Goal: Navigation & Orientation: Understand site structure

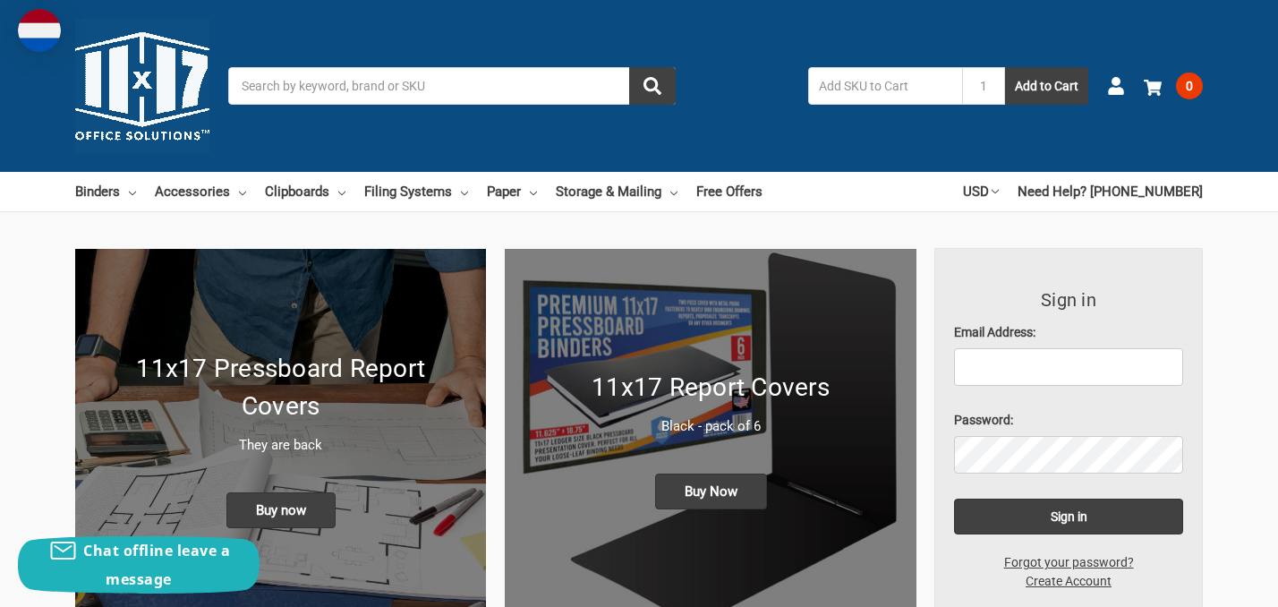
scroll to position [4756, 0]
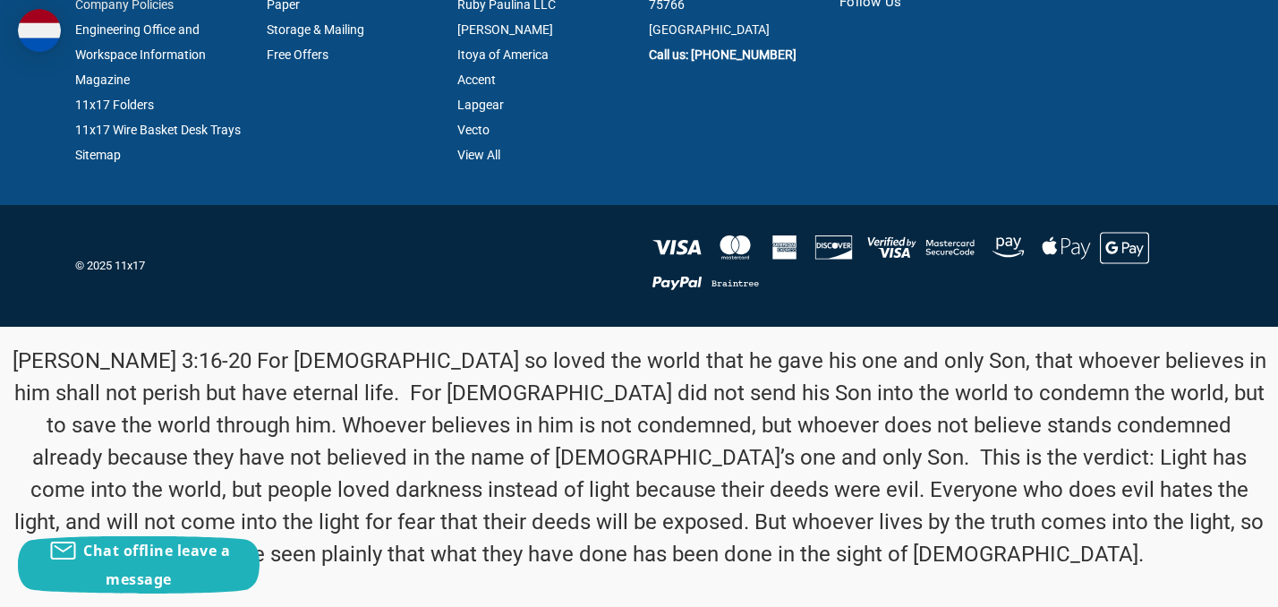
click at [124, 5] on link "Company Policies" at bounding box center [124, 4] width 98 height 14
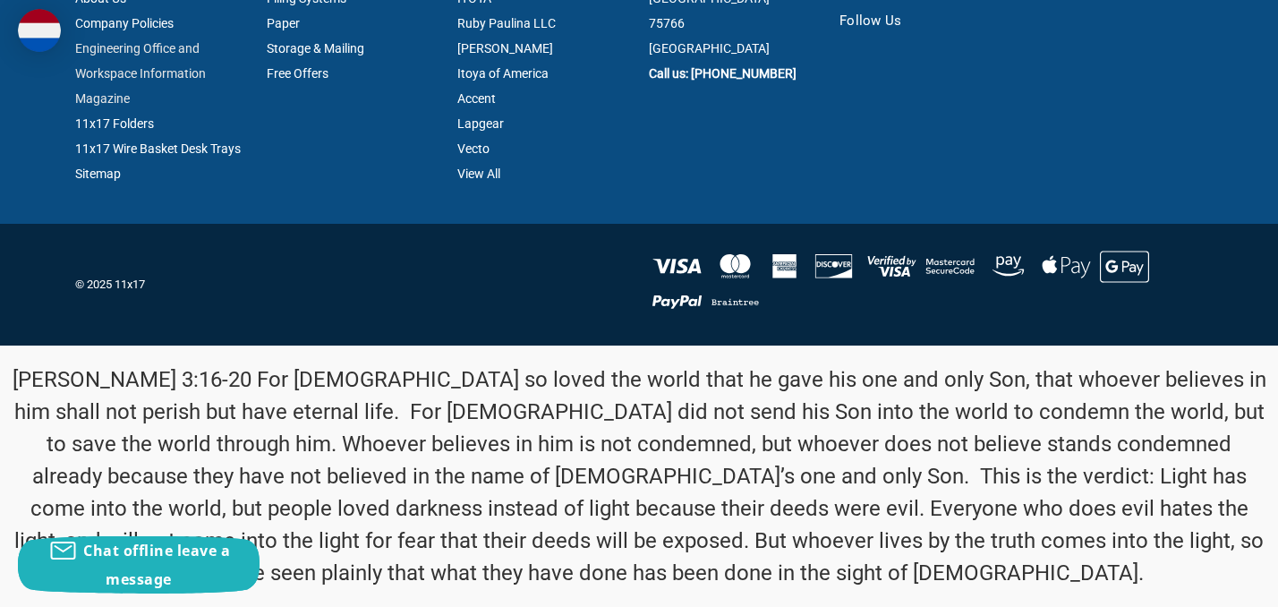
click at [137, 47] on link "Engineering Office and Workspace Information Magazine" at bounding box center [140, 73] width 131 height 64
